Goal: Information Seeking & Learning: Learn about a topic

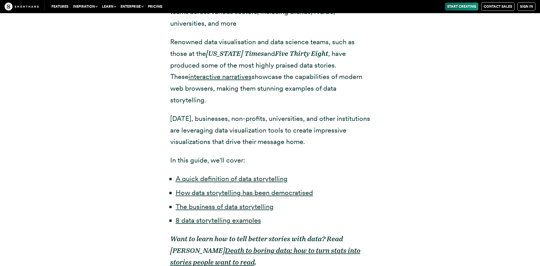
scroll to position [359, 0]
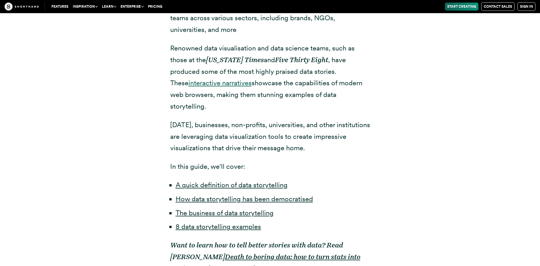
click at [204, 81] on link "interactive narratives" at bounding box center [220, 83] width 63 height 8
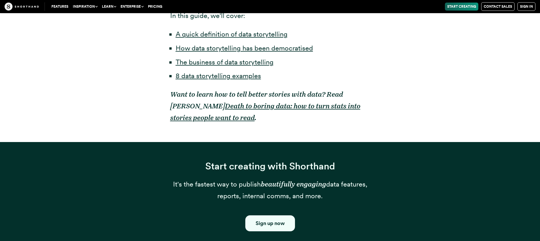
scroll to position [487, 0]
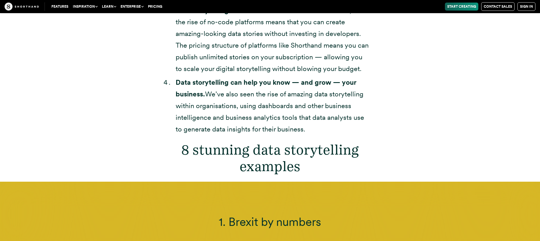
scroll to position [2008, 0]
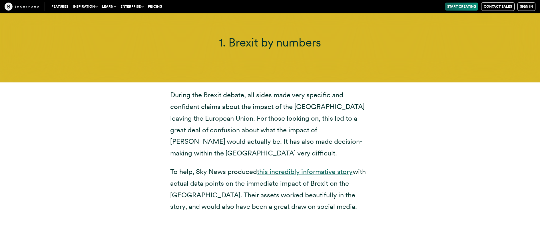
click at [311, 168] on link "this incredibly informative story" at bounding box center [305, 172] width 96 height 8
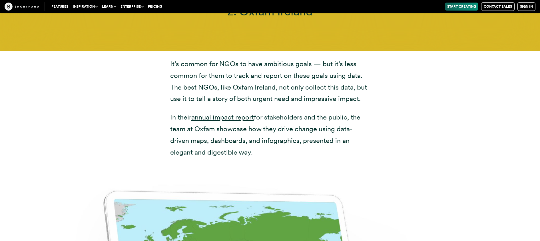
scroll to position [2633, 0]
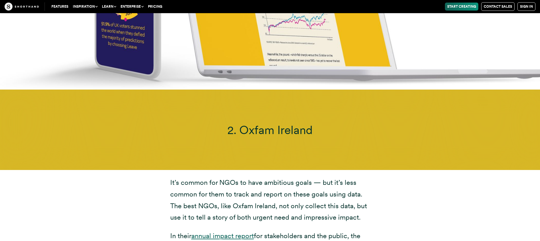
click at [229, 232] on link "annual impact report" at bounding box center [222, 236] width 63 height 8
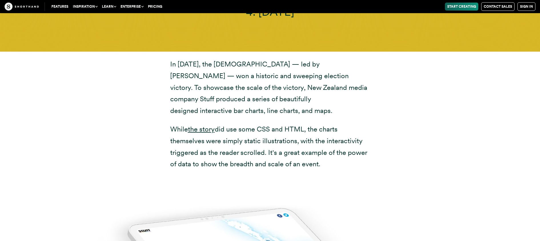
scroll to position [4164, 0]
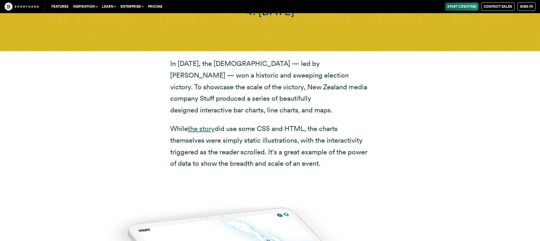
click at [204, 125] on link "the story" at bounding box center [201, 129] width 27 height 8
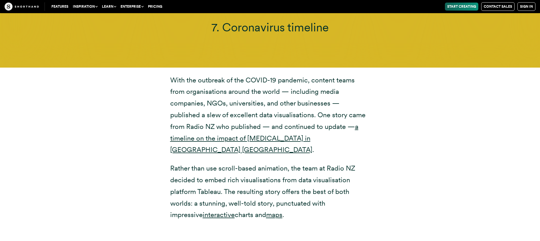
scroll to position [5965, 0]
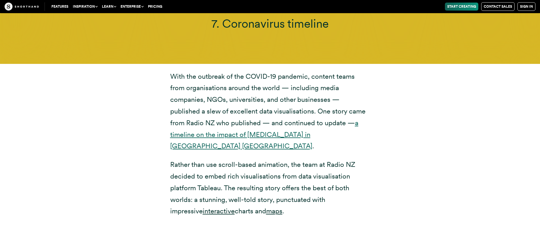
click at [304, 119] on link "a timeline on the impact of [MEDICAL_DATA] in [GEOGRAPHIC_DATA] [GEOGRAPHIC_DAT…" at bounding box center [264, 135] width 188 height 32
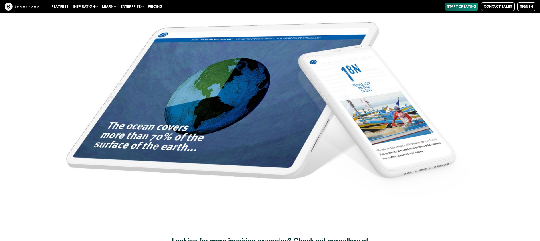
scroll to position [7244, 0]
